Goal: Task Accomplishment & Management: Complete application form

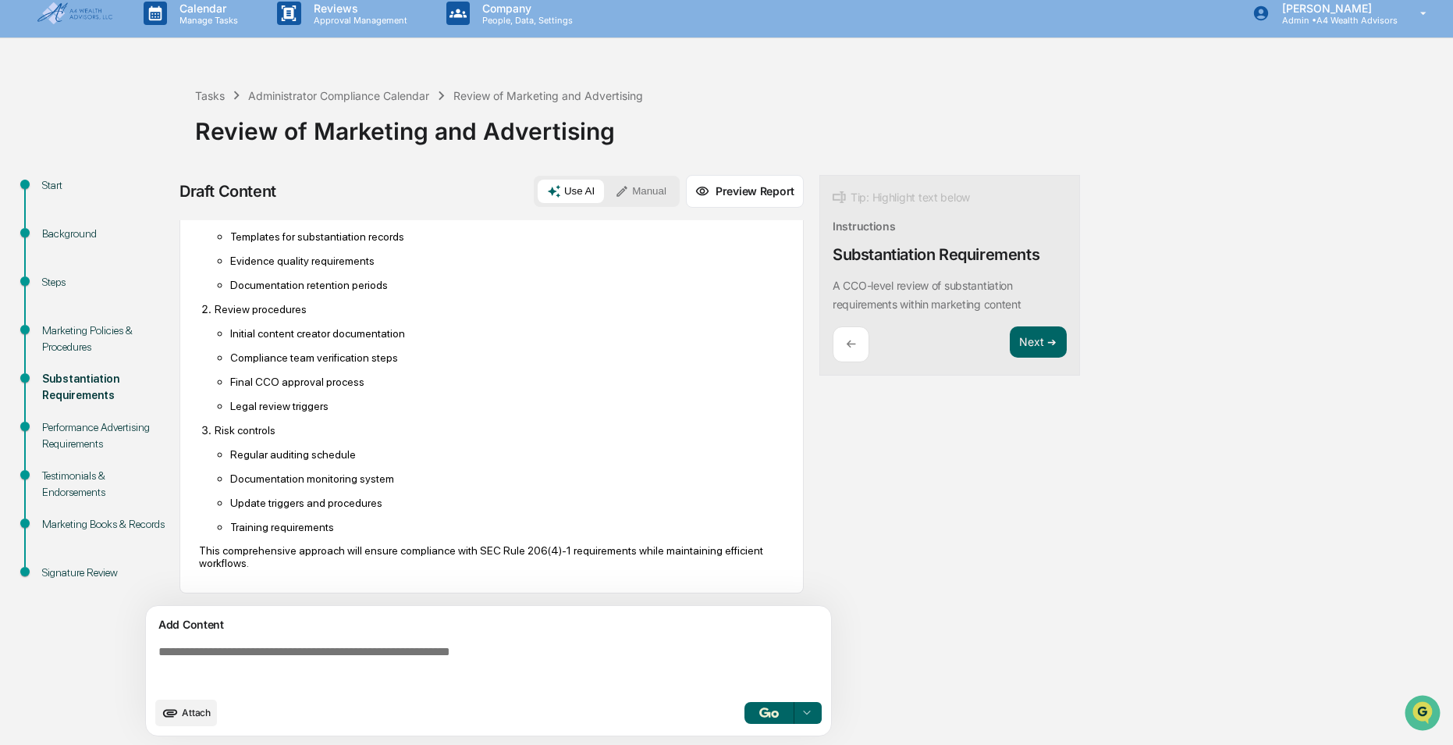
scroll to position [12, 0]
click at [1039, 334] on button "Next ➔" at bounding box center [1038, 341] width 57 height 32
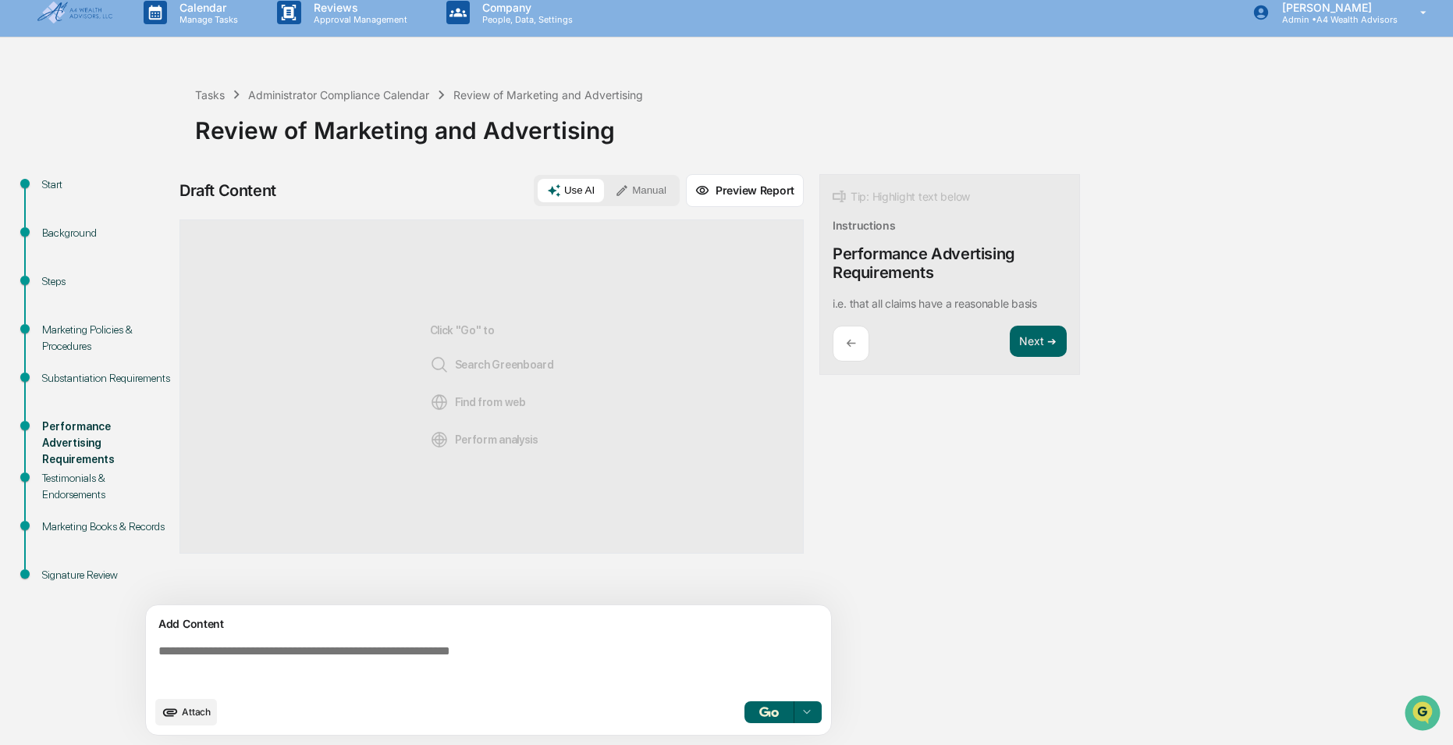
scroll to position [0, 0]
click at [768, 712] on img "button" at bounding box center [768, 711] width 19 height 10
drag, startPoint x: 771, startPoint y: 713, endPoint x: 992, endPoint y: 637, distance: 233.7
click at [772, 713] on img "button" at bounding box center [768, 711] width 19 height 10
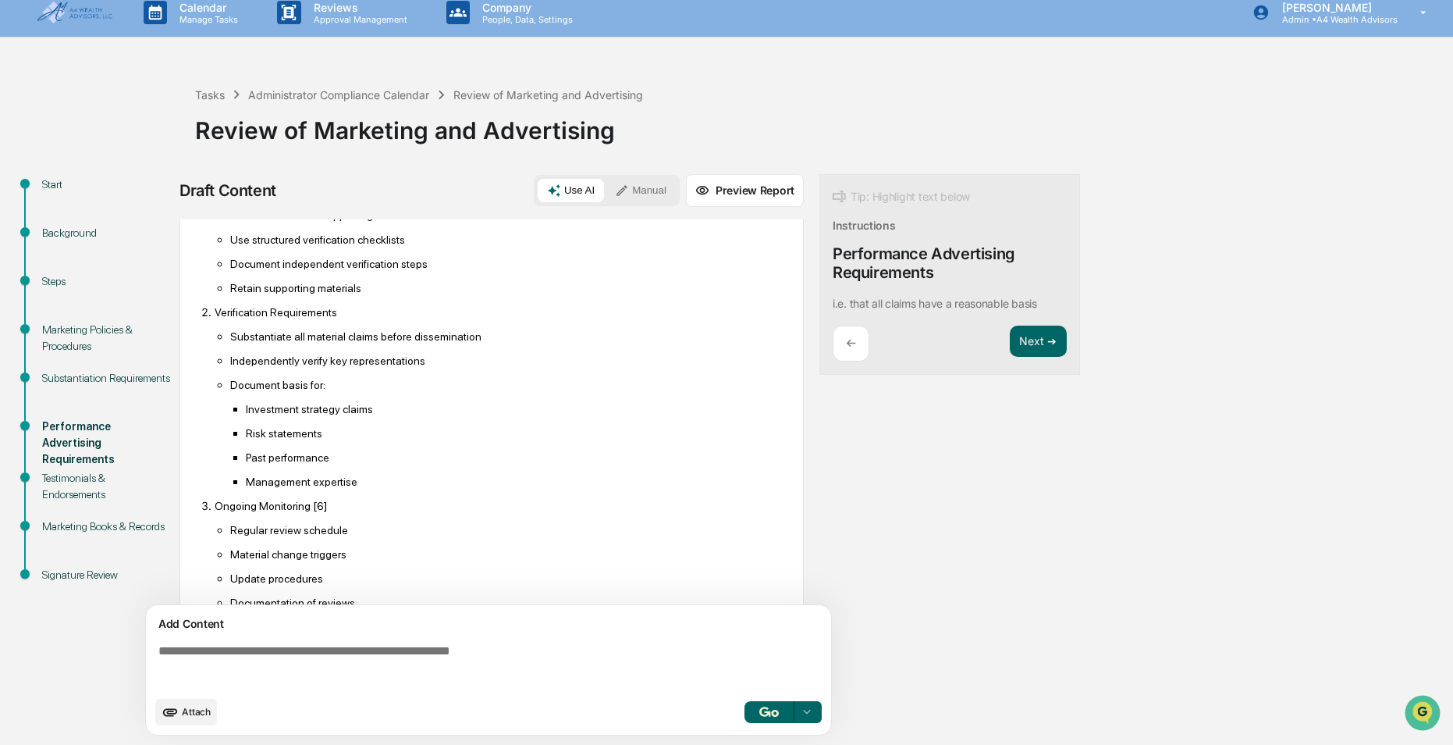
scroll to position [828, 0]
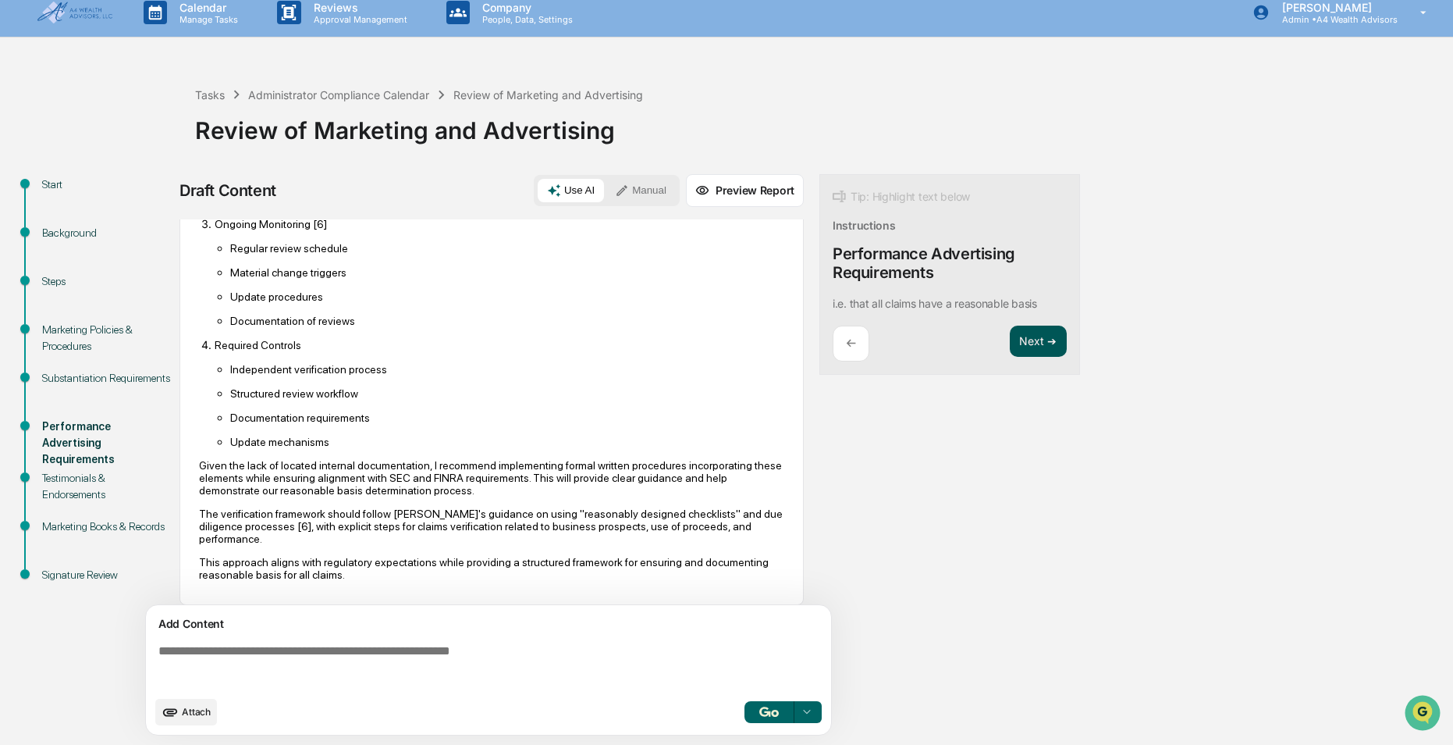
click at [1029, 349] on button "Next ➔" at bounding box center [1038, 341] width 57 height 32
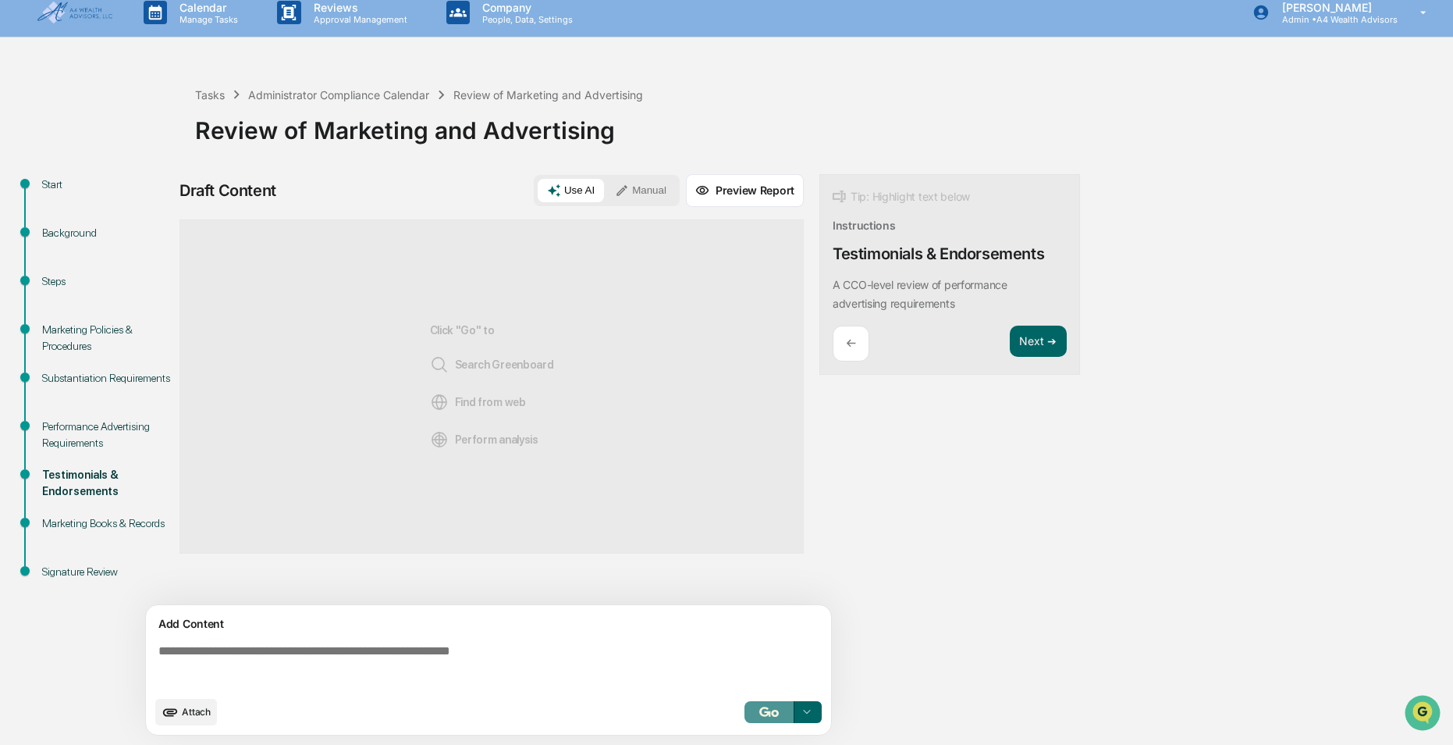
click at [755, 719] on button "button" at bounding box center [770, 712] width 50 height 22
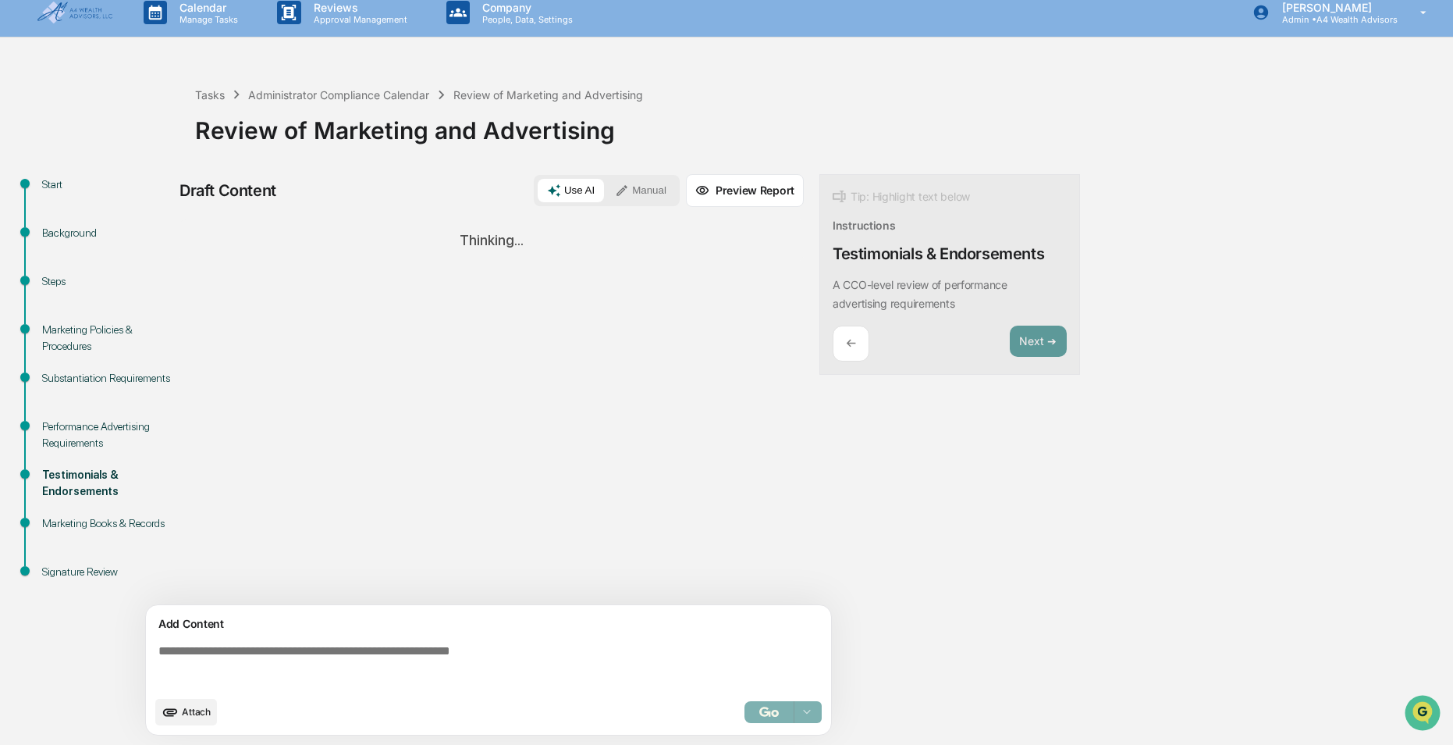
click at [413, 656] on textarea at bounding box center [491, 666] width 679 height 56
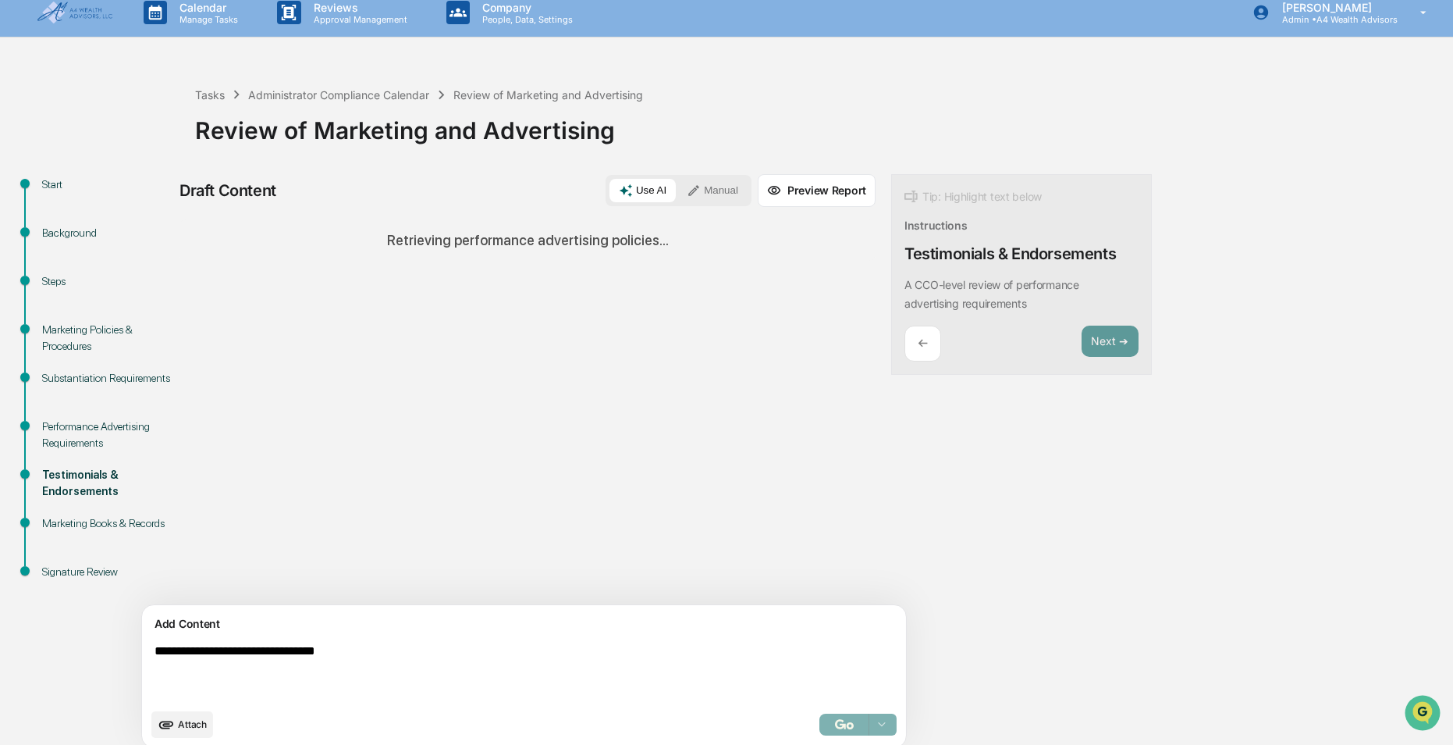
click at [460, 642] on textarea "**********" at bounding box center [487, 672] width 679 height 69
type textarea "**********"
click at [820, 727] on div "Select..." at bounding box center [858, 724] width 77 height 22
